Goal: Task Accomplishment & Management: Manage account settings

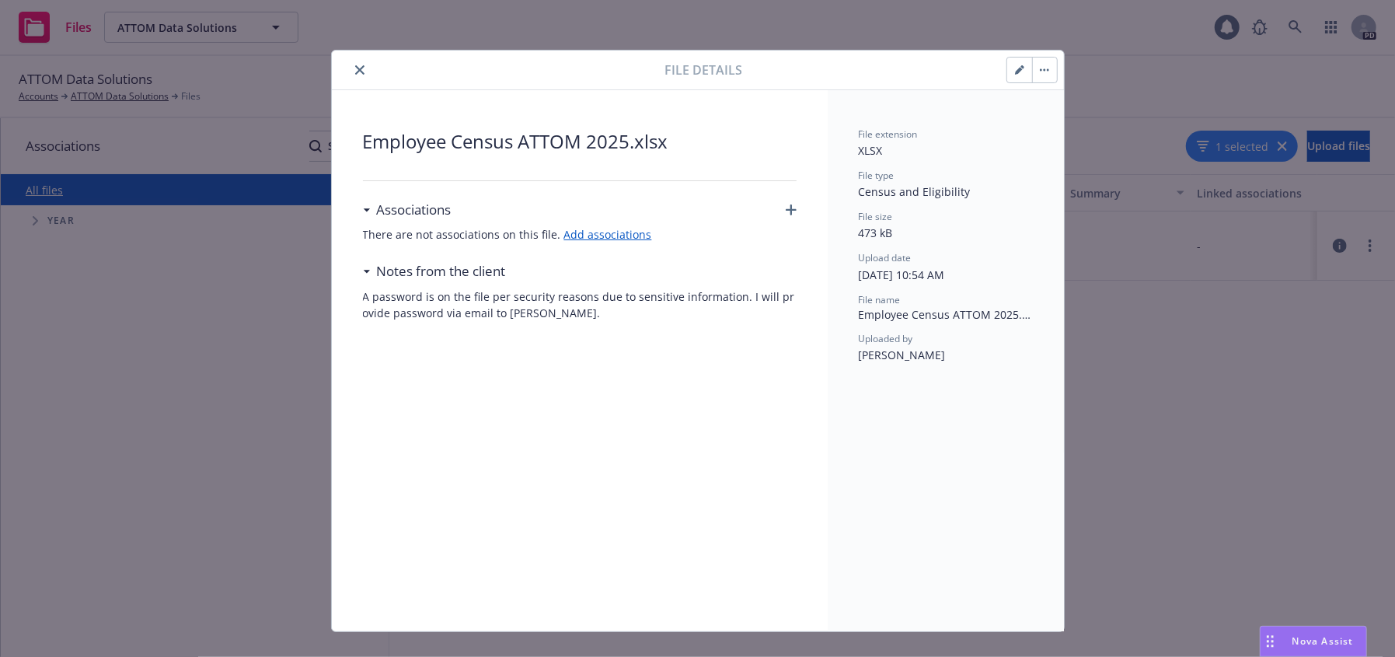
click at [355, 68] on icon "close" at bounding box center [359, 69] width 9 height 9
drag, startPoint x: 359, startPoint y: 66, endPoint x: 25, endPoint y: 18, distance: 337.7
click at [358, 66] on button "close" at bounding box center [360, 70] width 19 height 19
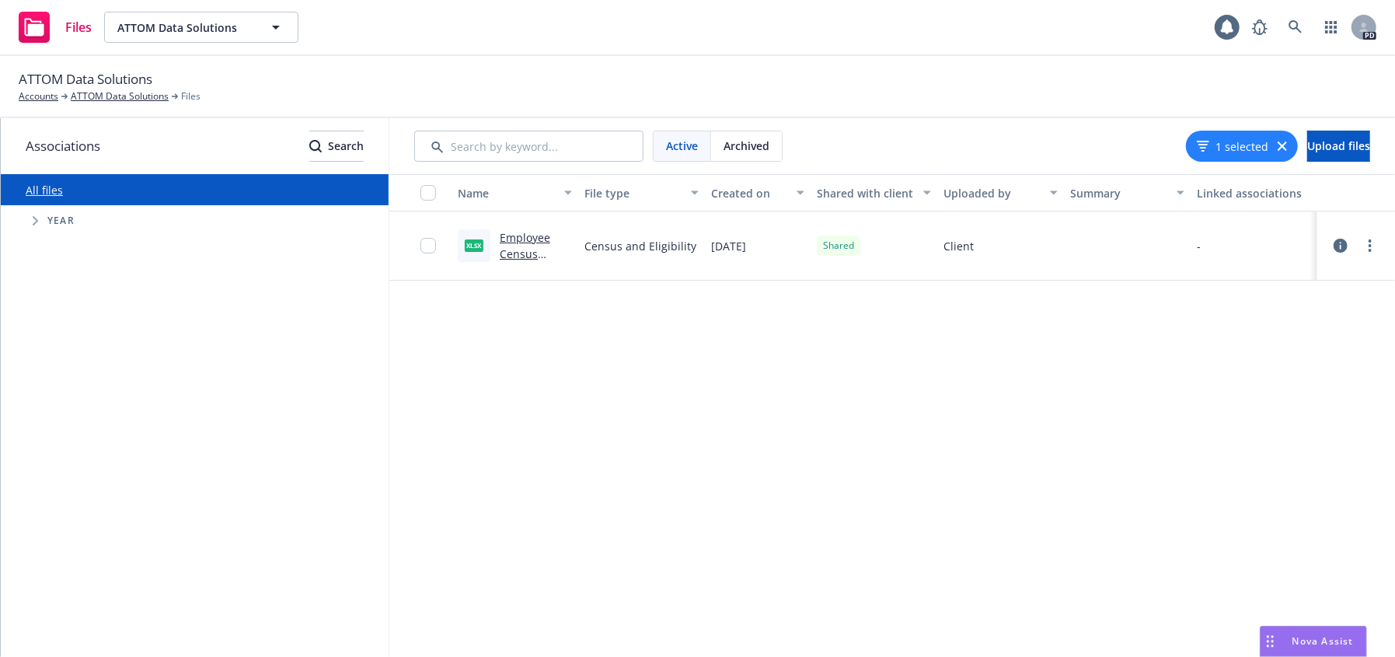
click at [749, 376] on div "Name File type Created on Shared with client Uploaded by Summary Linked associa…" at bounding box center [892, 415] width 1006 height 483
click at [518, 238] on link "Employee Census ATTOM 2025.xlsx" at bounding box center [525, 262] width 51 height 64
click at [1388, 487] on div "Name File type Created on Shared with client Uploaded by Summary Linked associa…" at bounding box center [892, 415] width 1006 height 483
click at [1369, 243] on icon "more" at bounding box center [1370, 245] width 3 height 12
click at [1270, 369] on link "Edit" at bounding box center [1301, 370] width 155 height 31
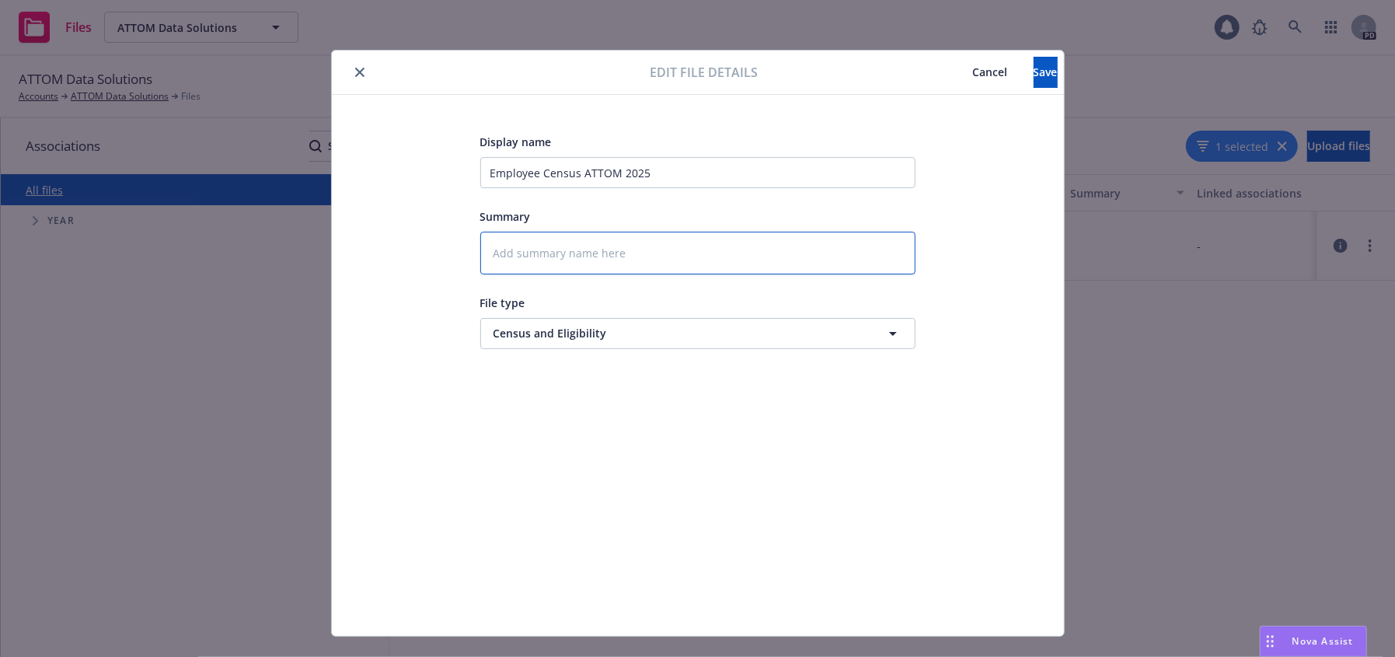
click at [578, 257] on textarea at bounding box center [697, 253] width 435 height 43
click at [581, 257] on textarea at bounding box center [697, 253] width 435 height 43
type textarea "P"
type textarea "x"
type textarea "Pa"
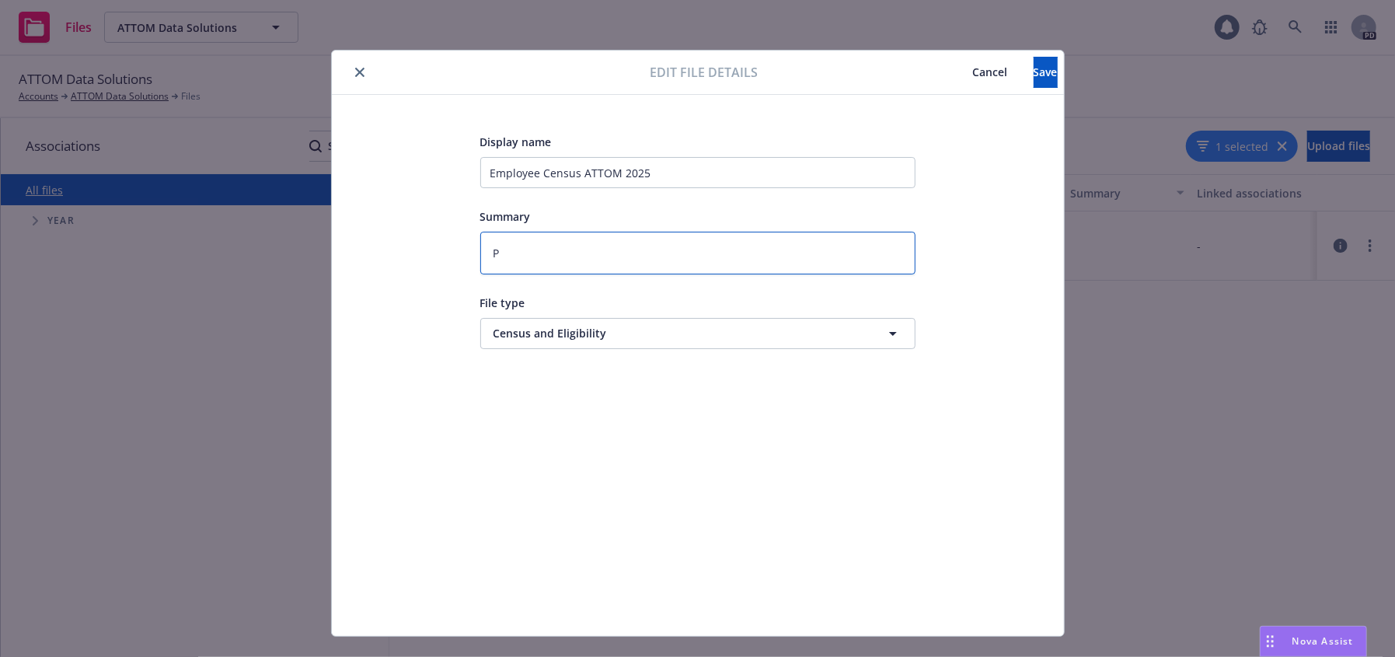
type textarea "x"
type textarea "Pas"
type textarea "x"
type textarea "Pass"
type textarea "x"
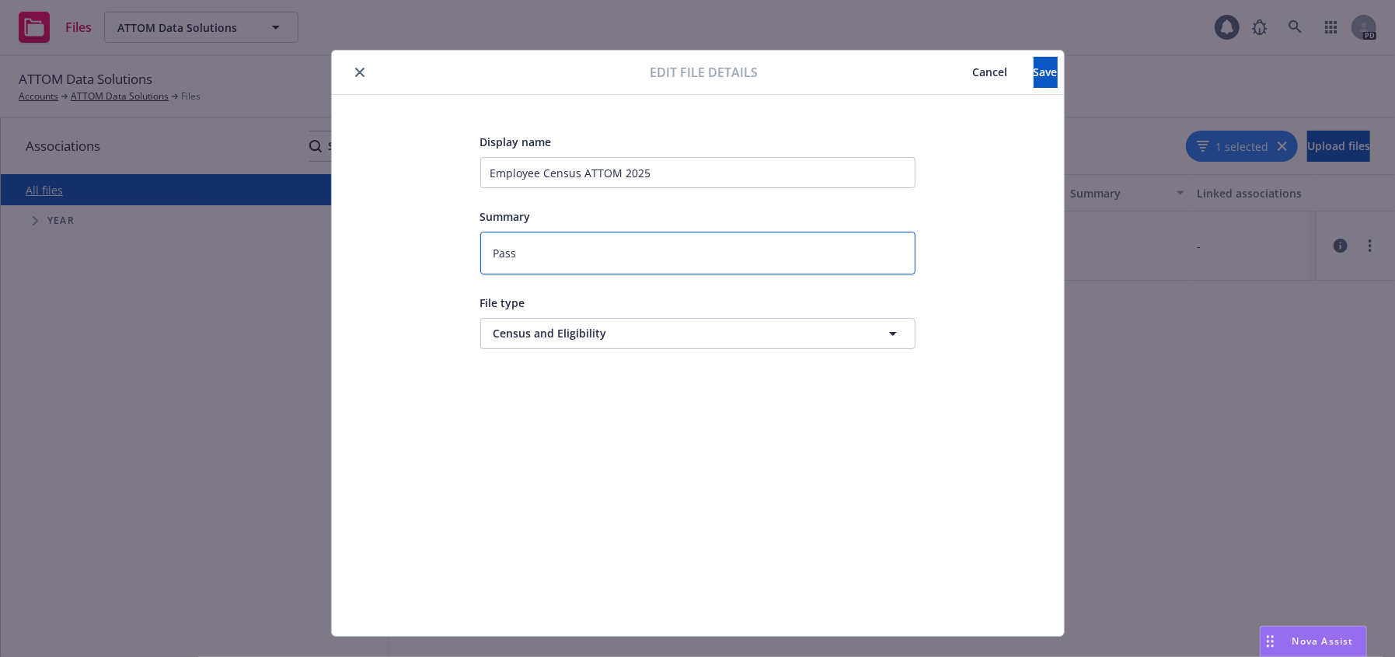
type textarea "Passw"
type textarea "x"
type textarea "Passwo"
type textarea "x"
type textarea "Passwor"
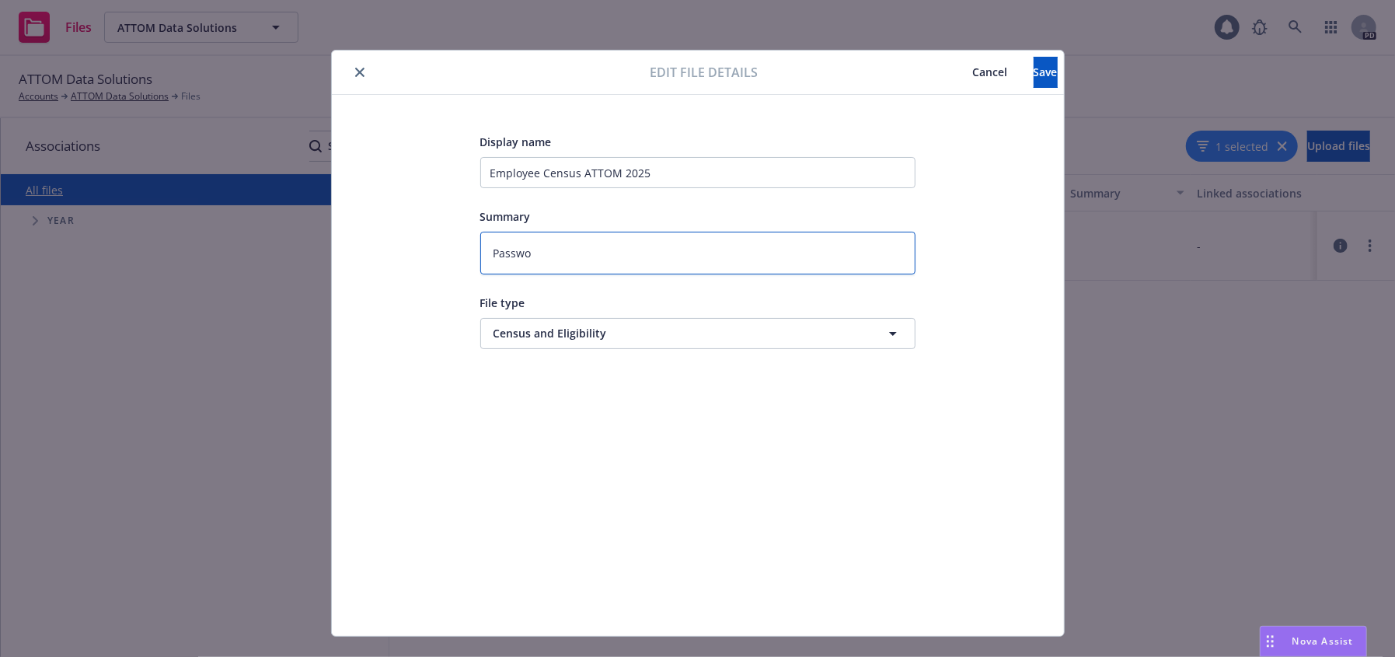
type textarea "x"
type textarea "Password"
type textarea "x"
type textarea "Password:"
type textarea "x"
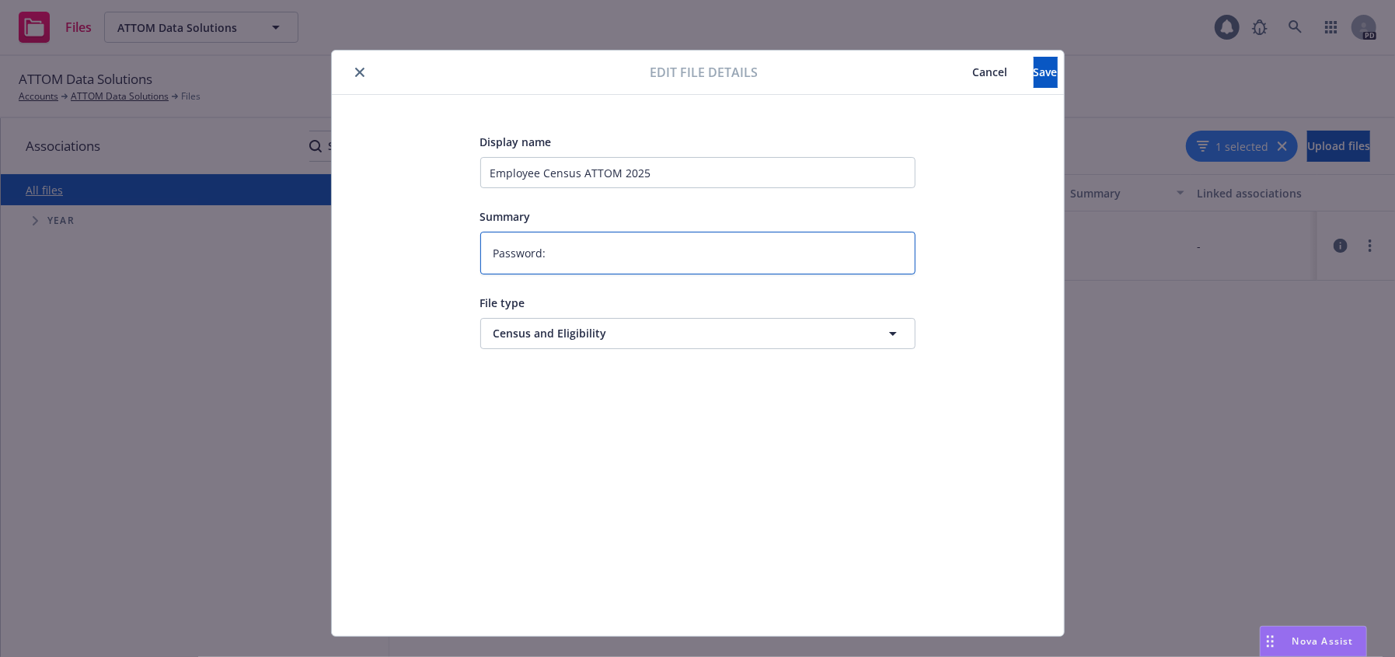
type textarea "Password:"
type textarea "x"
paste textarea "Attom1!?"
type textarea "Password: [SECURITY_DATA]"
type textarea "x"
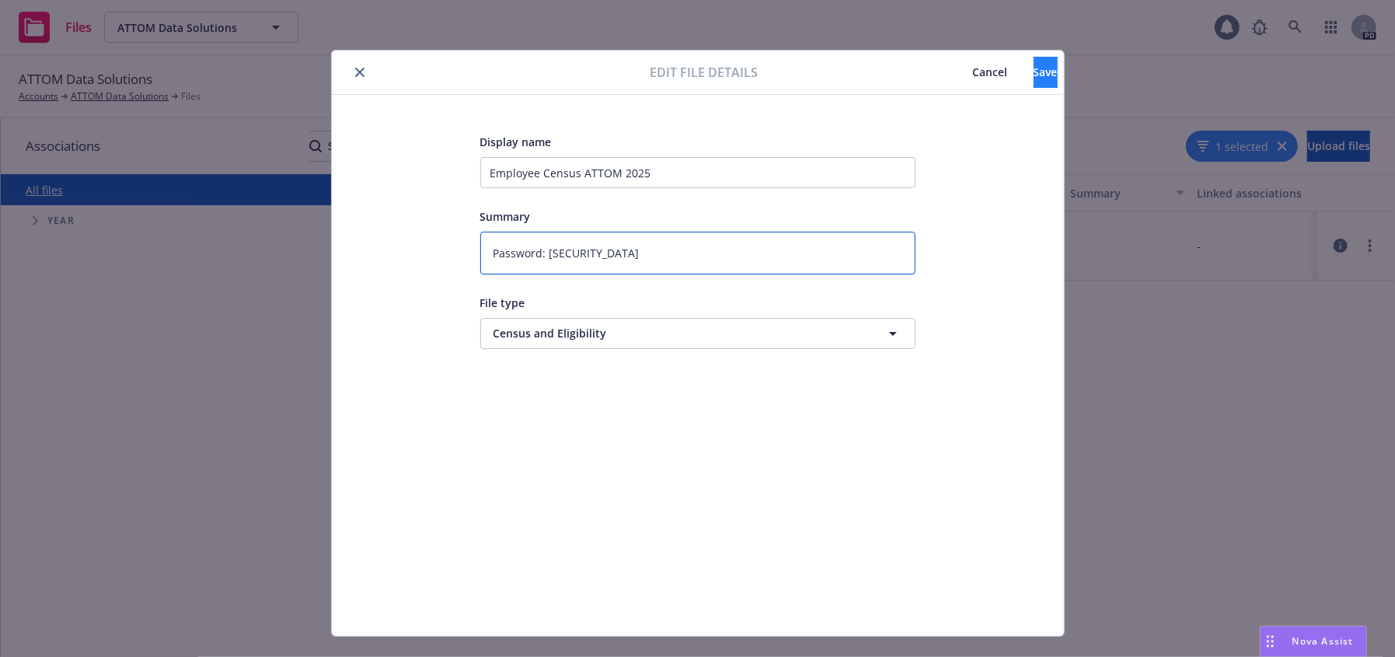
type textarea "Password: [SECURITY_DATA]"
drag, startPoint x: 1036, startPoint y: 64, endPoint x: 1117, endPoint y: 133, distance: 106.4
click at [1036, 65] on button "Save" at bounding box center [1046, 72] width 24 height 31
type textarea "x"
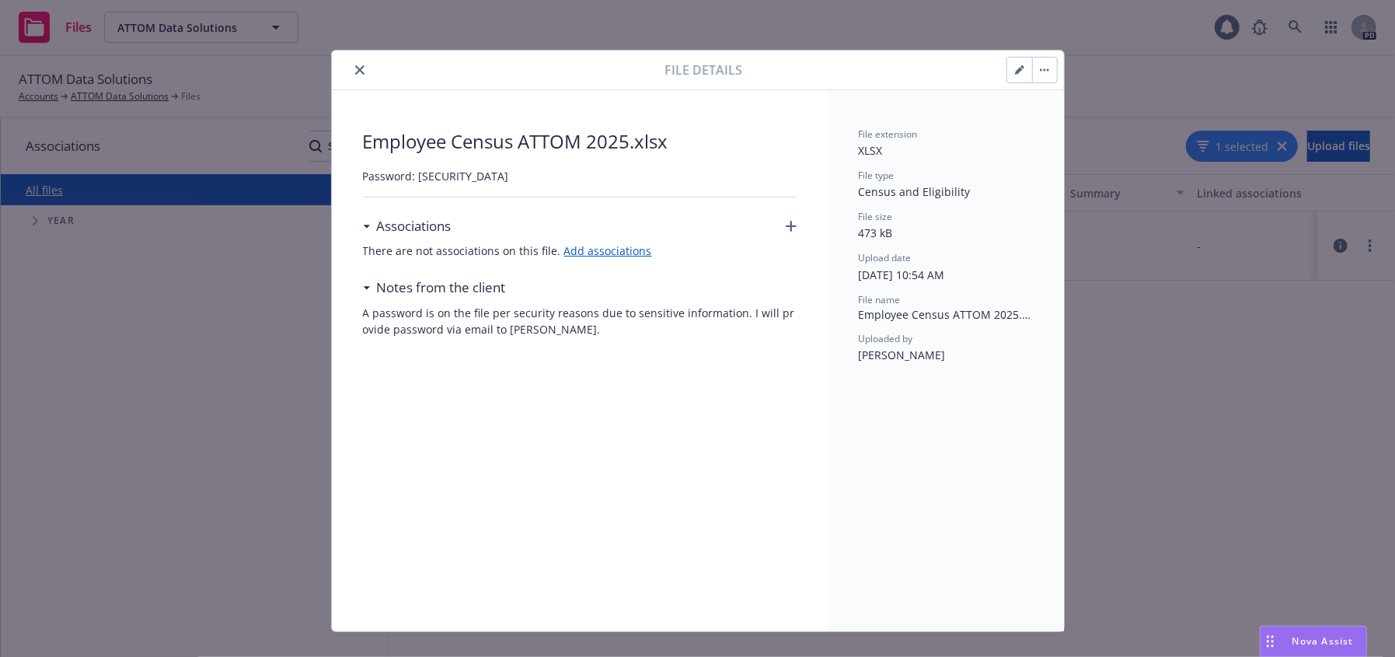
drag, startPoint x: 349, startPoint y: 65, endPoint x: 407, endPoint y: 127, distance: 84.7
click at [355, 65] on icon "close" at bounding box center [359, 69] width 9 height 9
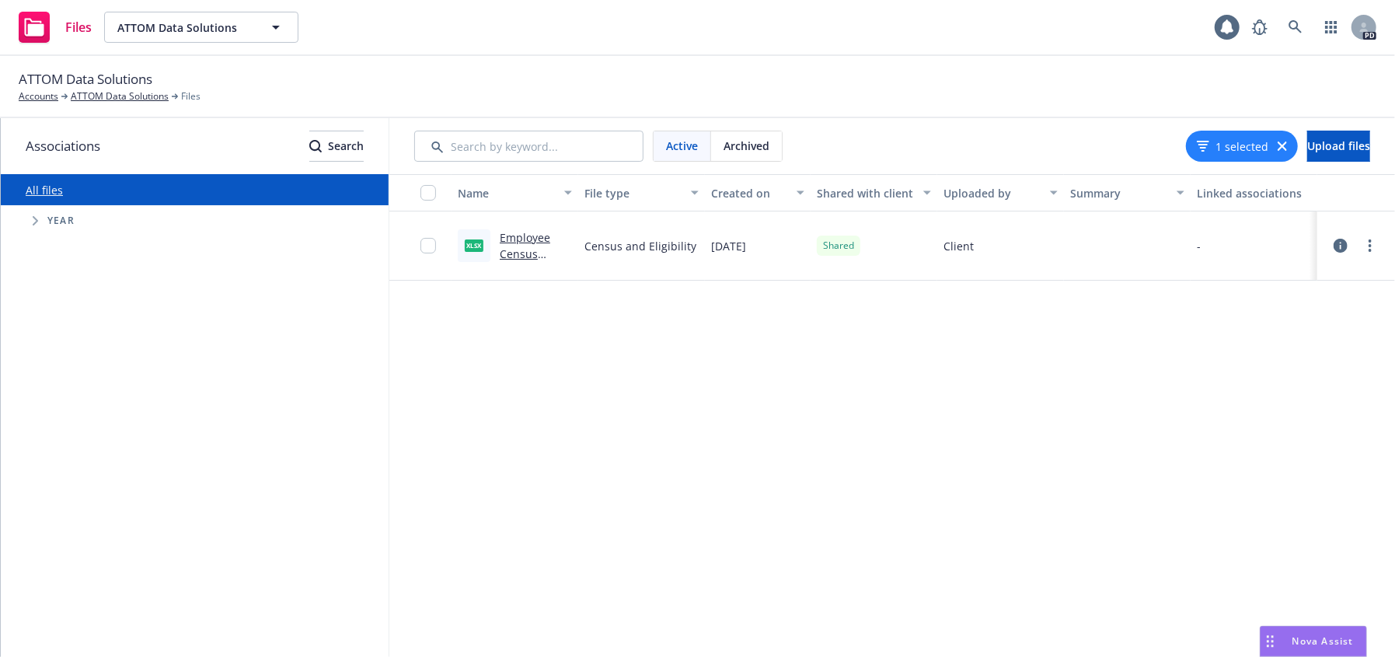
click at [522, 231] on link "Employee Census ATTOM 2025.xlsx" at bounding box center [525, 262] width 51 height 64
click at [1295, 406] on div "Name File type Created on Shared with client Uploaded by Summary Linked associa…" at bounding box center [892, 415] width 1006 height 483
drag, startPoint x: 1069, startPoint y: 467, endPoint x: 992, endPoint y: 381, distance: 115.6
click at [1063, 449] on div "Name File type Created on Shared with client Uploaded by Summary Linked associa…" at bounding box center [892, 415] width 1006 height 483
click at [575, 505] on div "Name File type Created on Shared with client Uploaded by Summary Linked associa…" at bounding box center [892, 415] width 1006 height 483
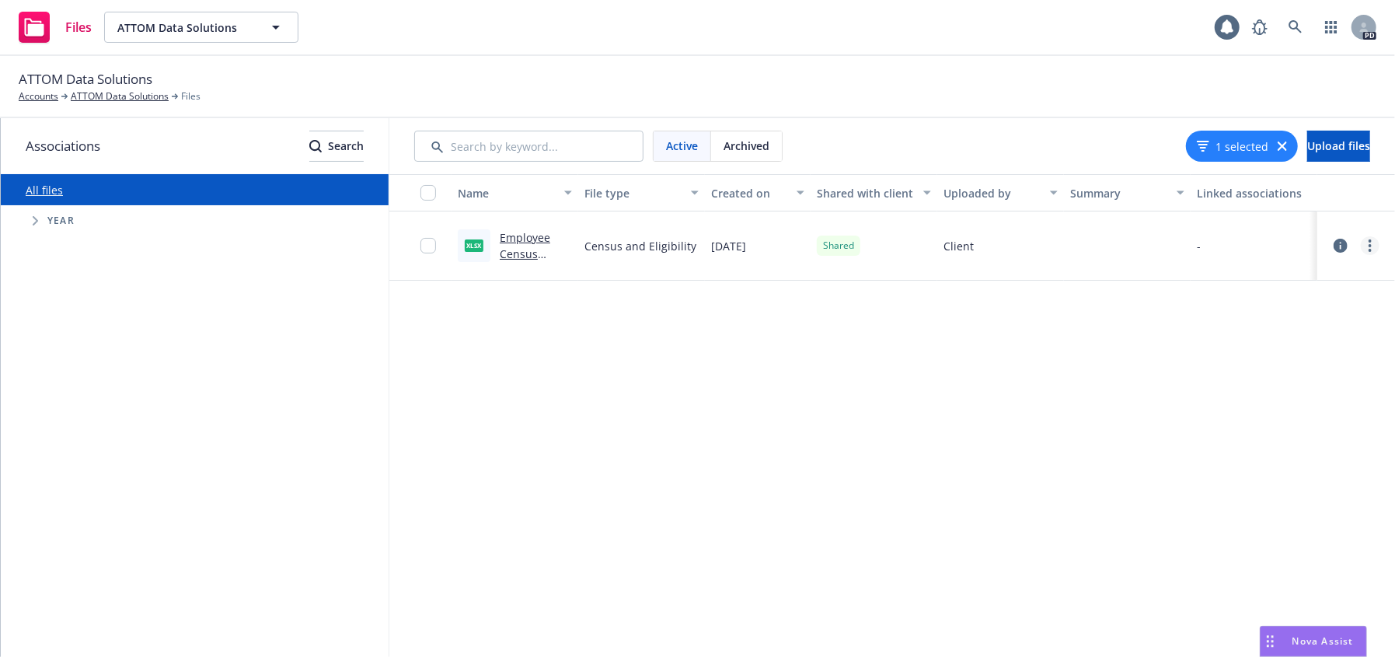
drag, startPoint x: 1042, startPoint y: 478, endPoint x: 1377, endPoint y: 239, distance: 412.0
click at [1044, 466] on div "Name File type Created on Shared with client Uploaded by Summary Linked associa…" at bounding box center [892, 415] width 1006 height 483
click at [1224, 544] on div "Name File type Created on Shared with client Uploaded by Summary Linked associa…" at bounding box center [892, 415] width 1006 height 483
click at [343, 494] on div "All files Accessibility guide for tree Tree Example. Navigate the tree with the…" at bounding box center [195, 415] width 388 height 483
drag, startPoint x: 758, startPoint y: 350, endPoint x: 772, endPoint y: 338, distance: 18.2
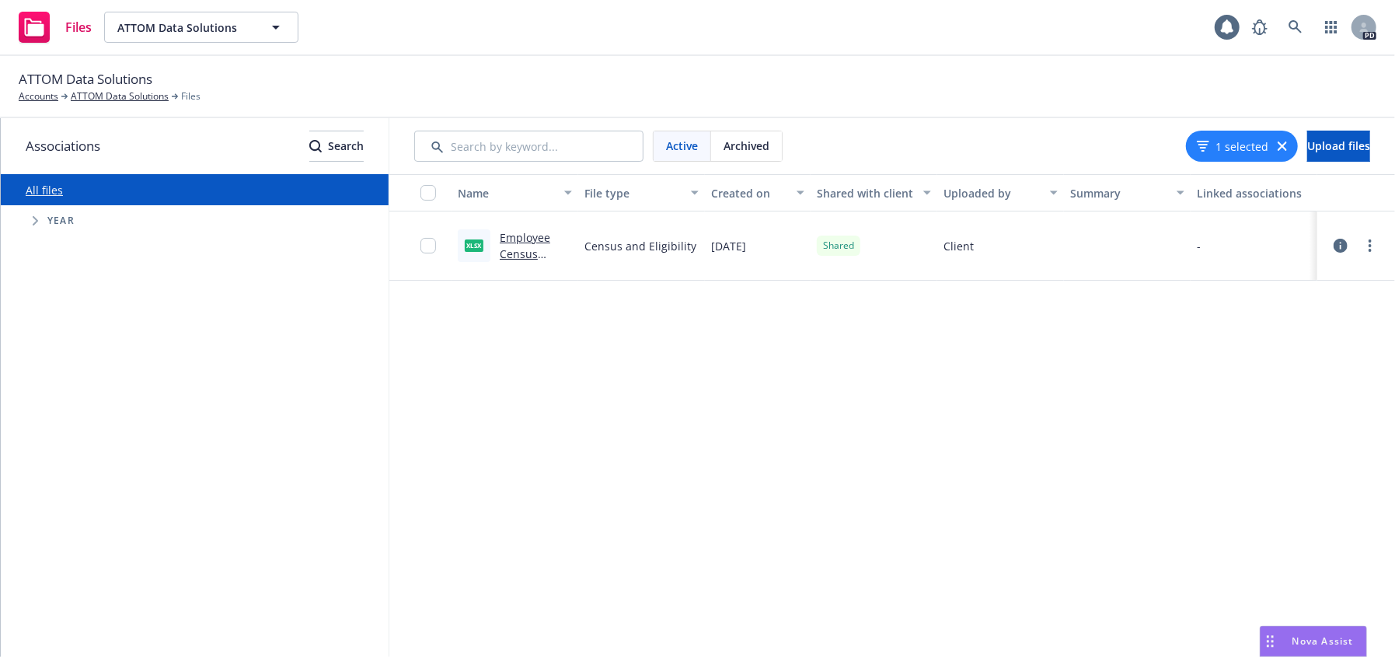
click at [760, 350] on div "Name File type Created on Shared with client Uploaded by Summary Linked associa…" at bounding box center [892, 415] width 1006 height 483
